Goal: Information Seeking & Learning: Learn about a topic

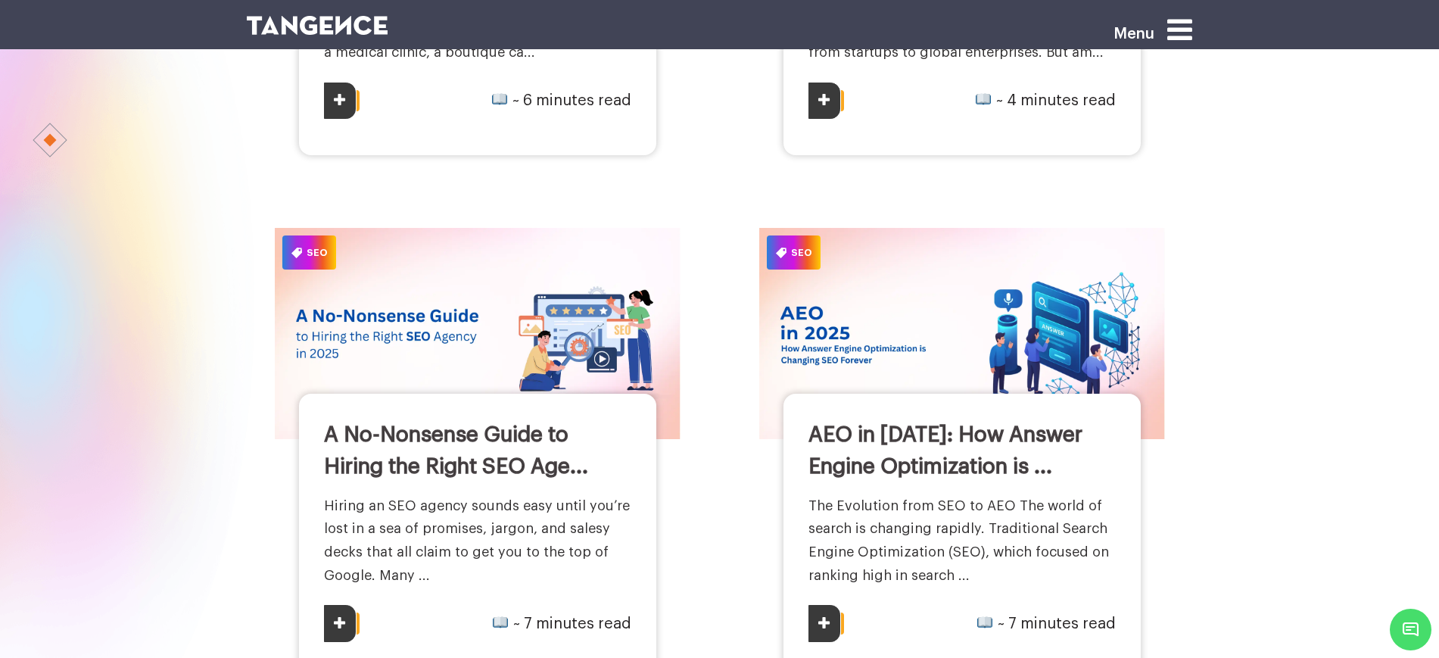
scroll to position [2366, 0]
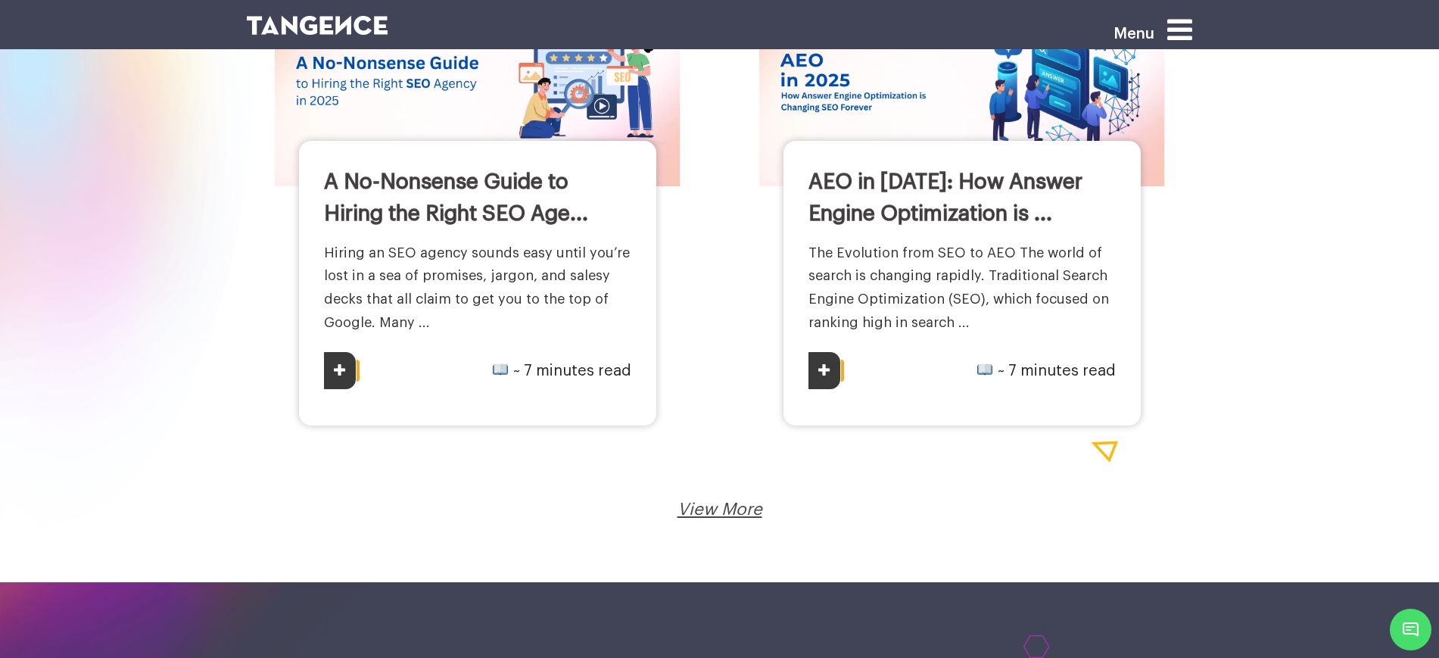
click at [716, 511] on link "View More" at bounding box center [720, 509] width 85 height 17
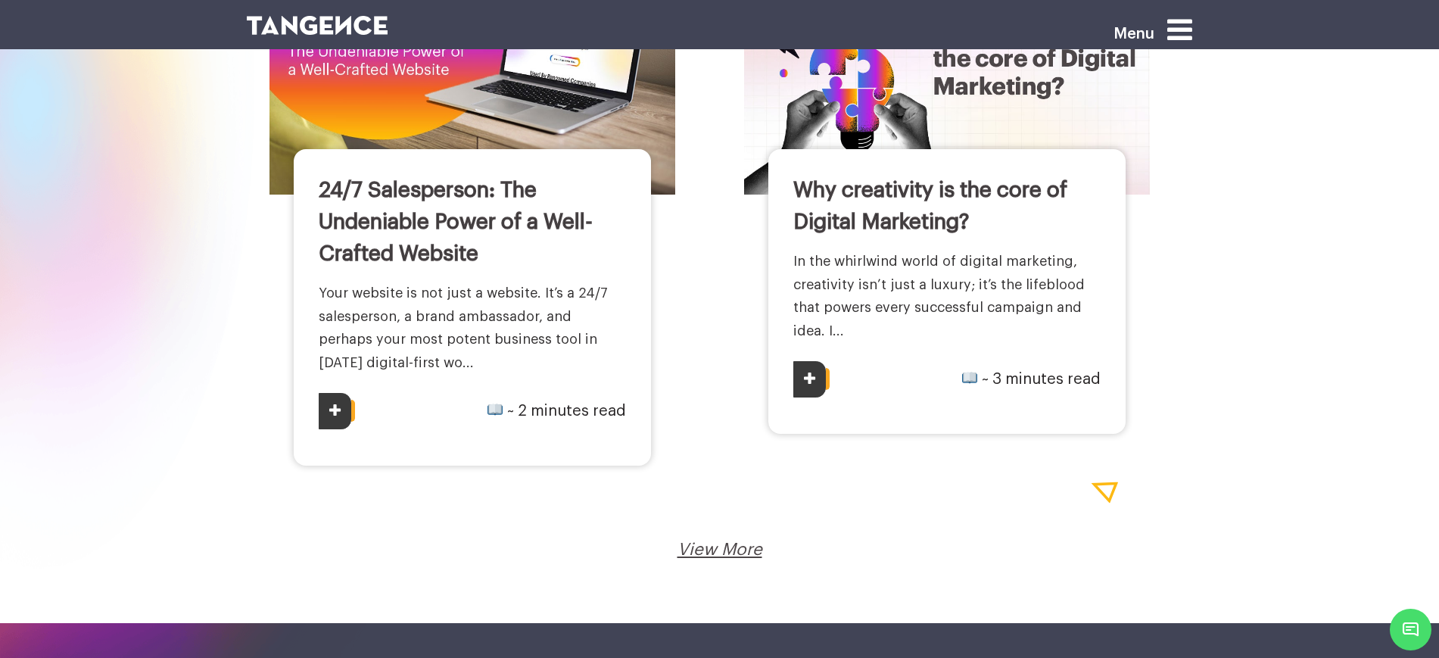
scroll to position [2973, 0]
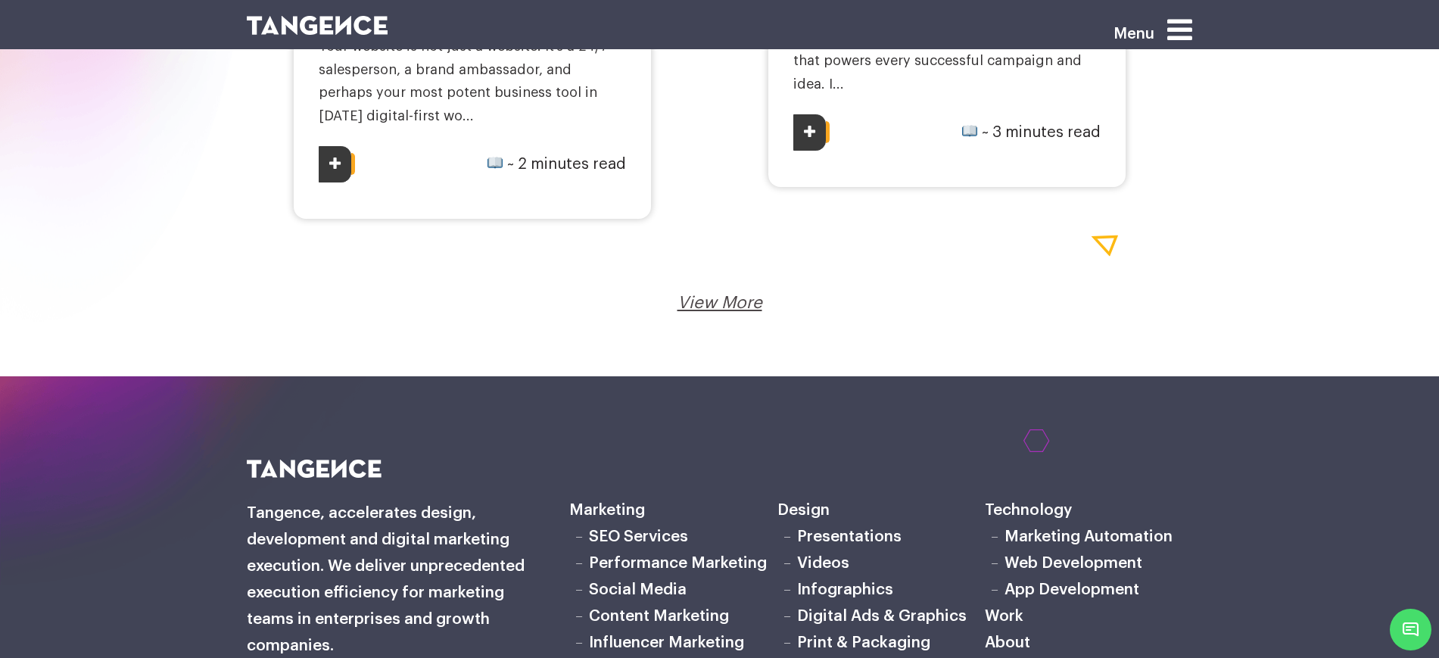
click at [714, 296] on link "View More" at bounding box center [720, 303] width 85 height 17
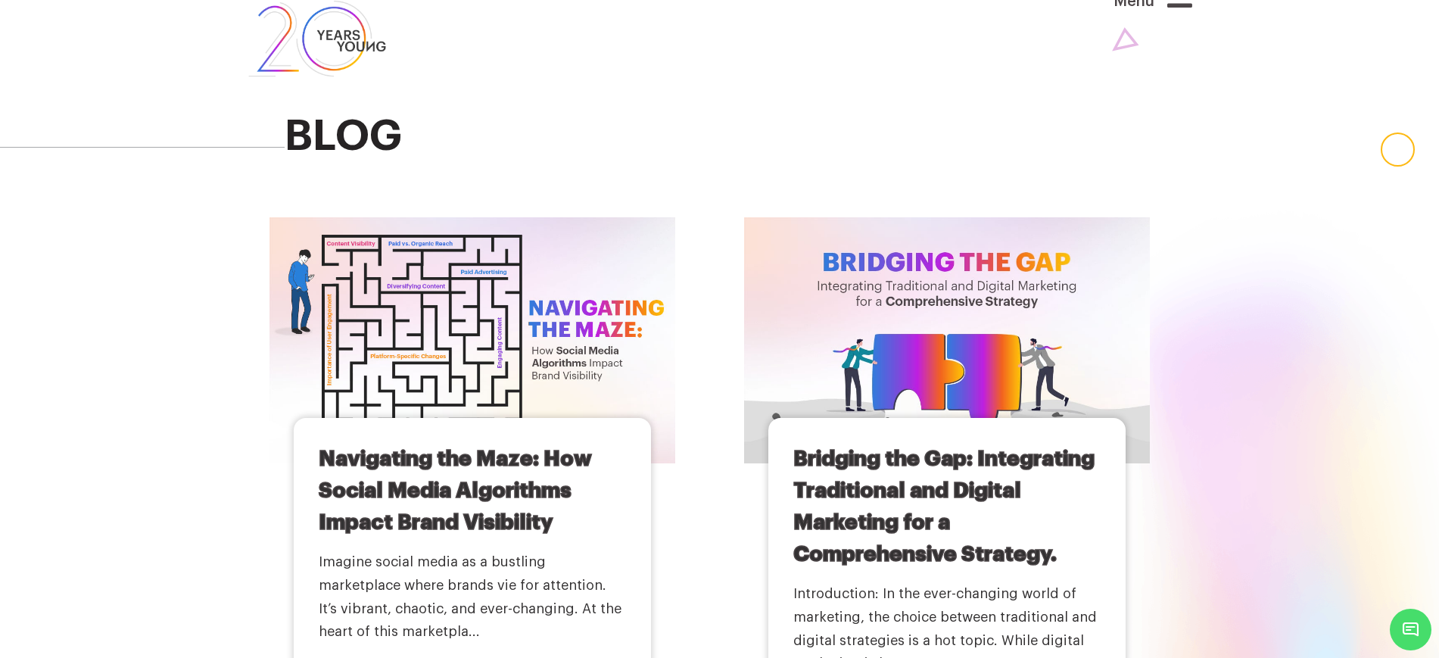
scroll to position [0, 0]
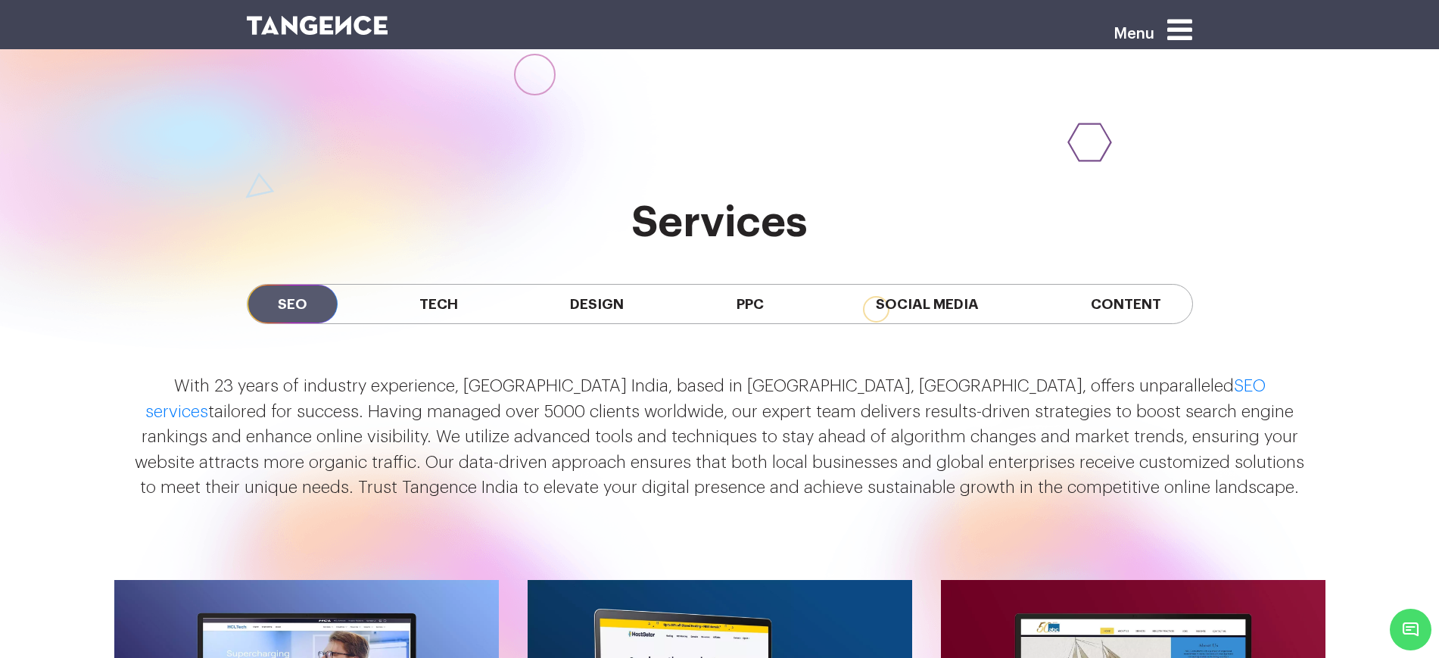
scroll to position [1136, 0]
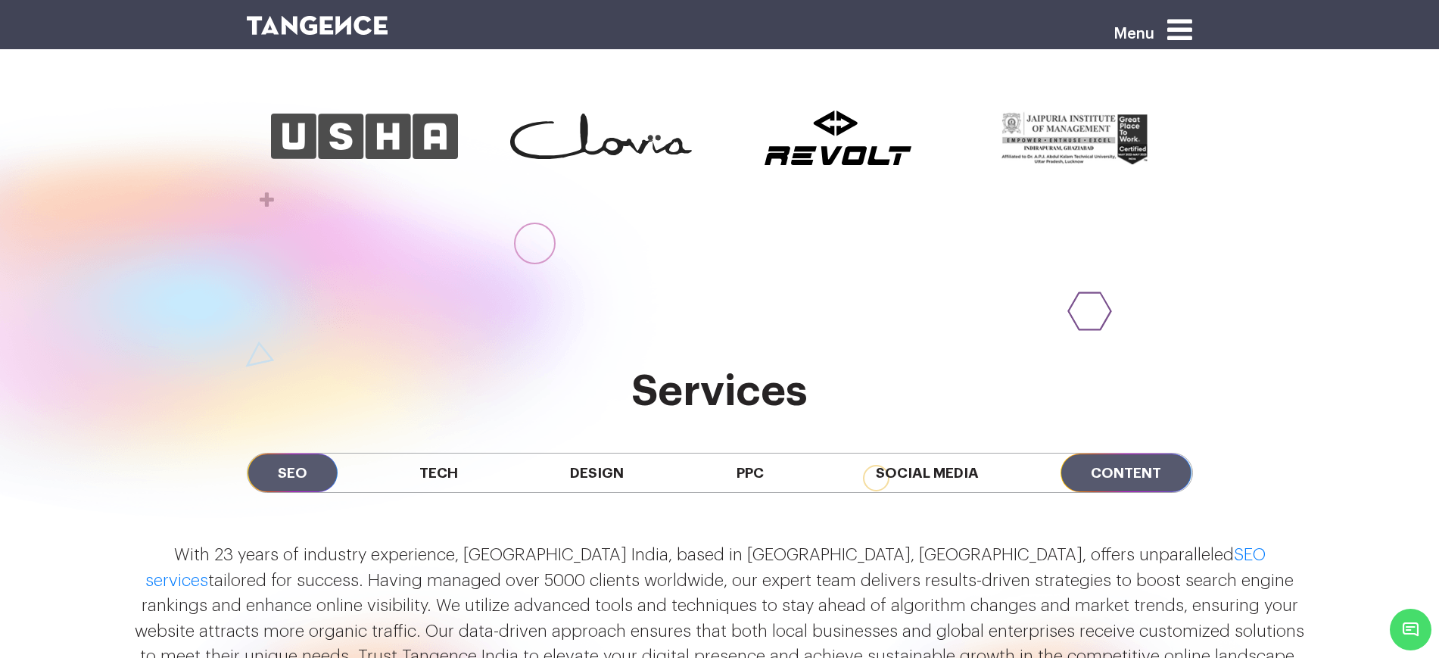
click at [1137, 478] on span "Content" at bounding box center [1126, 473] width 131 height 39
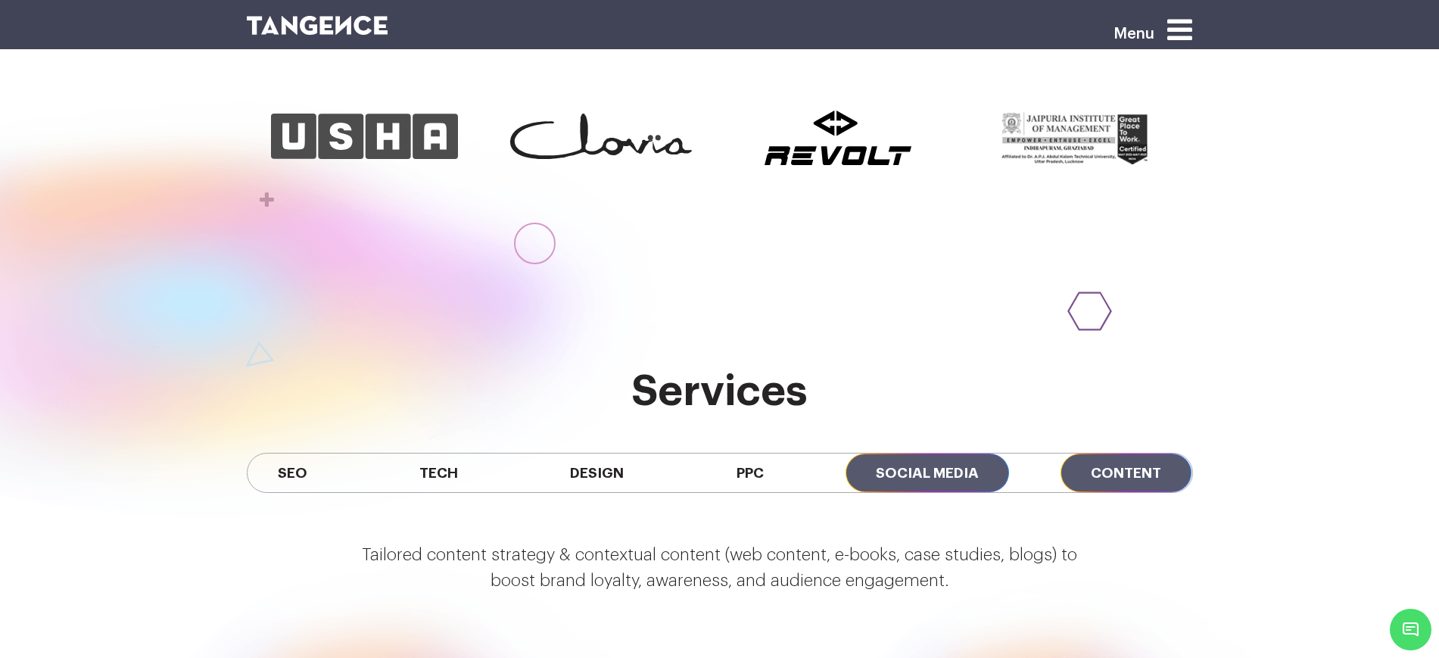
click at [928, 474] on span "Social Media" at bounding box center [928, 473] width 164 height 39
click at [1190, 25] on icon at bounding box center [1180, 29] width 25 height 29
